Goal: Task Accomplishment & Management: Manage account settings

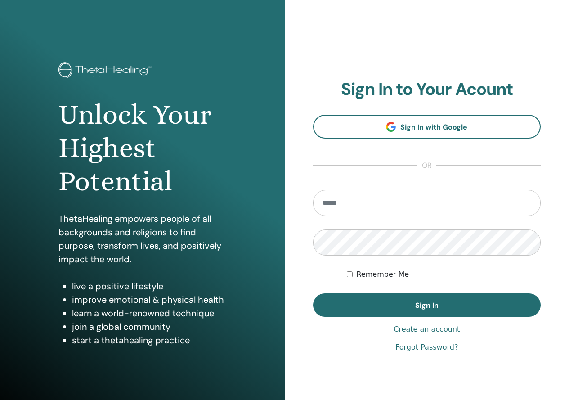
click at [351, 200] on input "email" at bounding box center [427, 203] width 228 height 26
type input "**********"
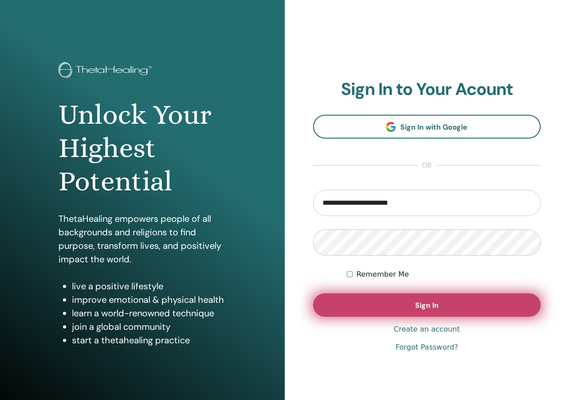
click at [489, 299] on button "Sign In" at bounding box center [427, 304] width 228 height 23
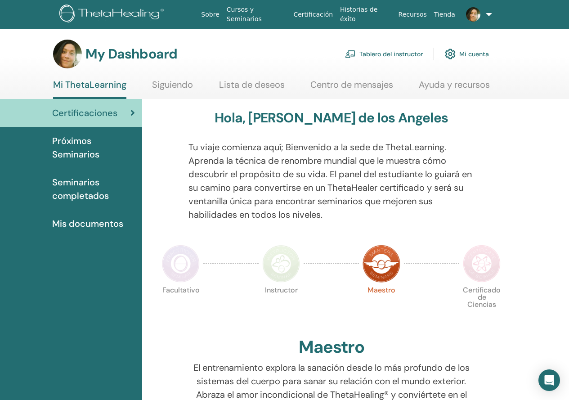
click at [385, 55] on link "Tablero del instructor" at bounding box center [384, 54] width 78 height 20
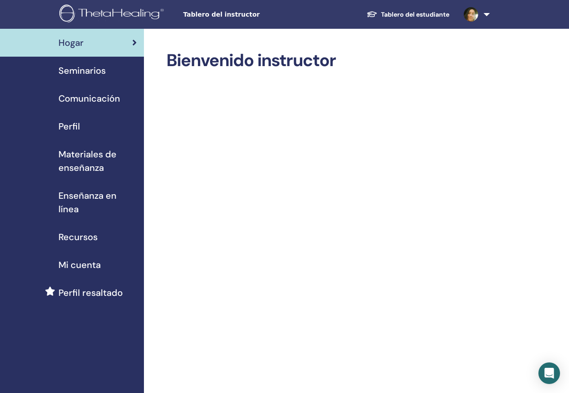
click at [85, 68] on span "Seminarios" at bounding box center [81, 70] width 47 height 13
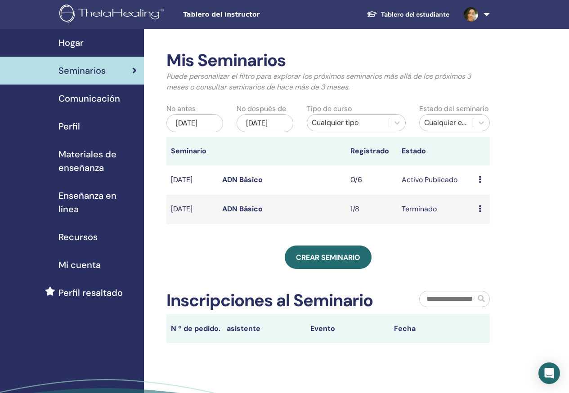
click at [486, 17] on link at bounding box center [474, 14] width 37 height 29
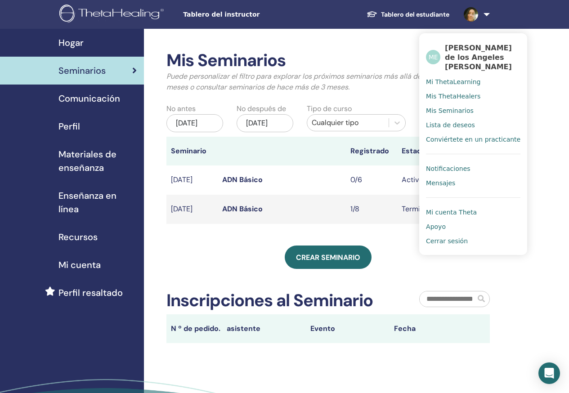
click at [441, 244] on span "Cerrar sesión" at bounding box center [447, 241] width 42 height 8
